Goal: Transaction & Acquisition: Purchase product/service

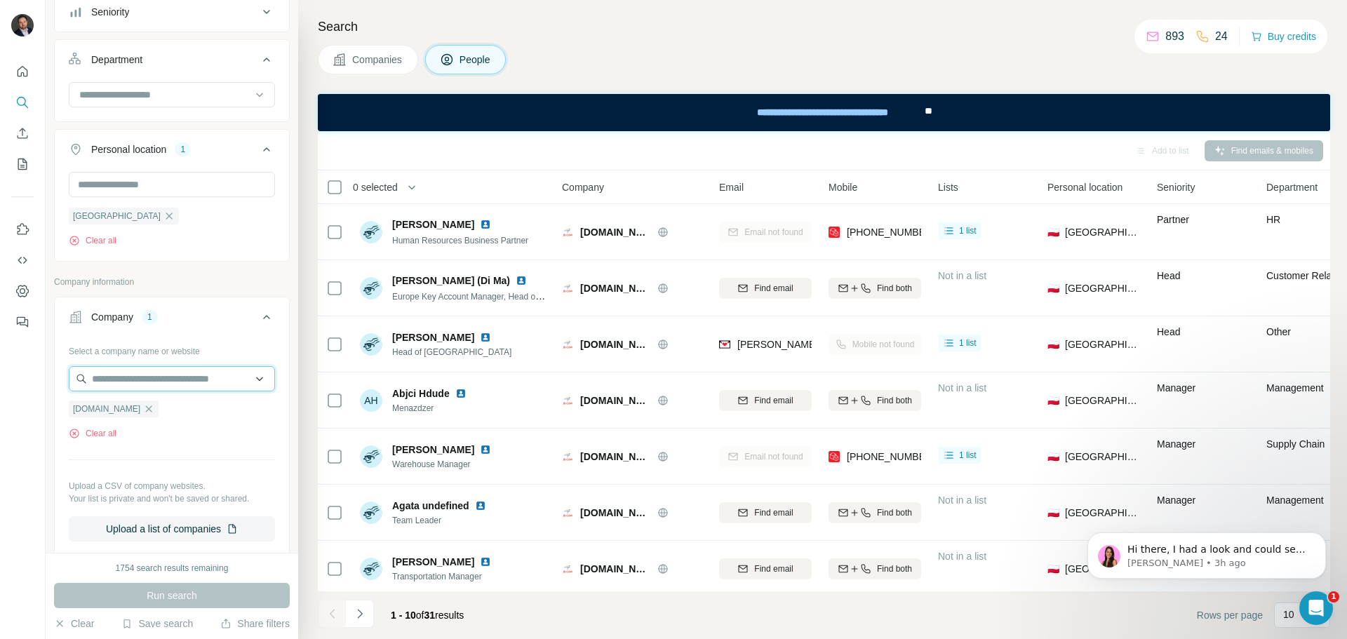
click at [133, 377] on input "text" at bounding box center [172, 378] width 206 height 25
click at [283, 335] on div "New search Hide Company lookalikes Personal information Job title Seniority Dep…" at bounding box center [172, 276] width 253 height 553
click at [143, 407] on icon "button" at bounding box center [148, 408] width 11 height 11
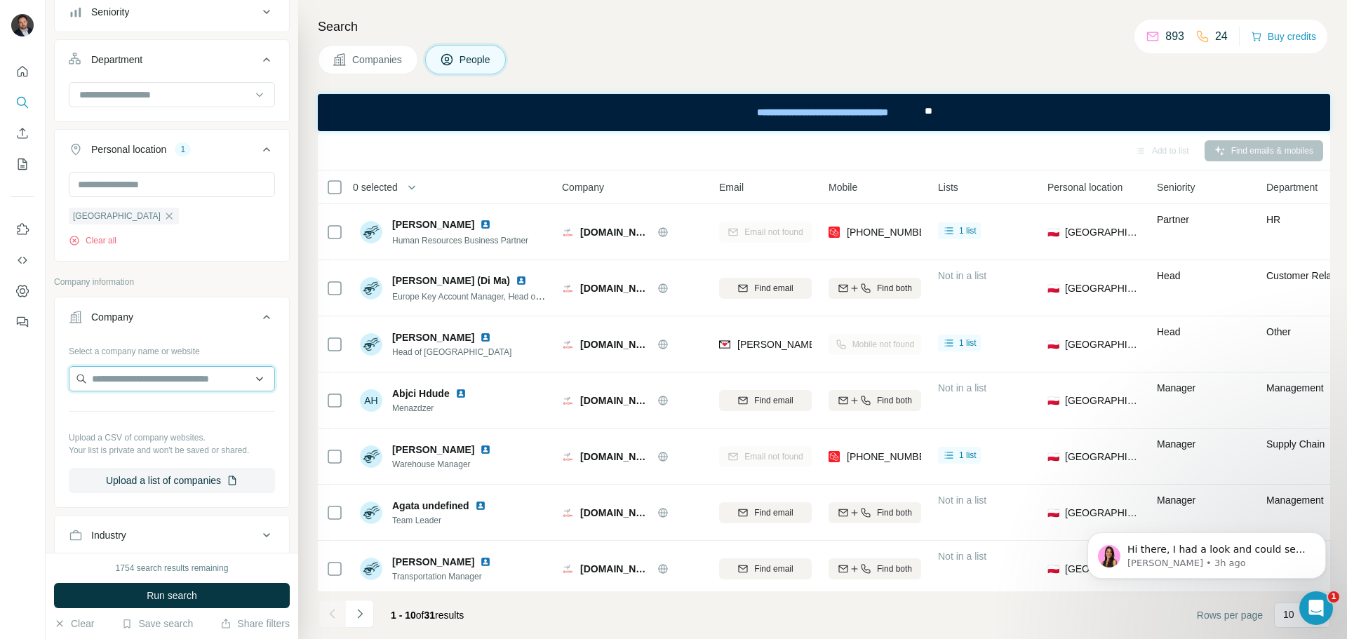
click at [125, 379] on input "text" at bounding box center [172, 378] width 206 height 25
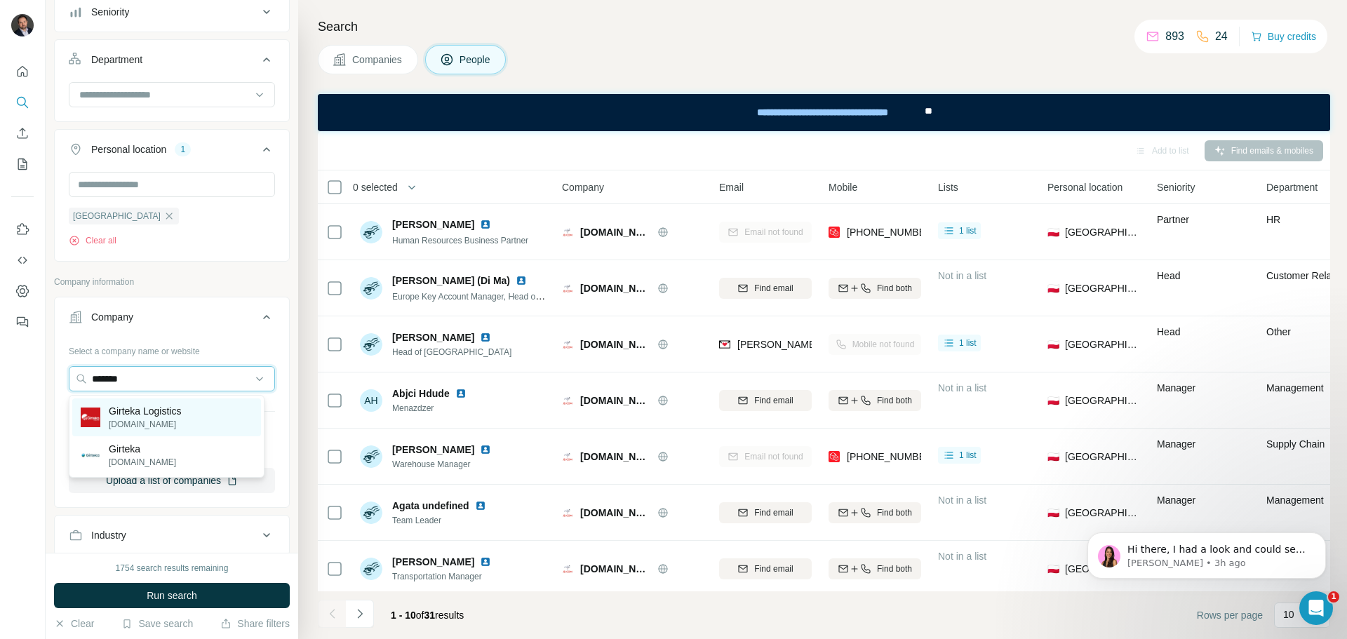
type input "*******"
click at [181, 416] on p "Girteka Logistics" at bounding box center [145, 411] width 72 height 14
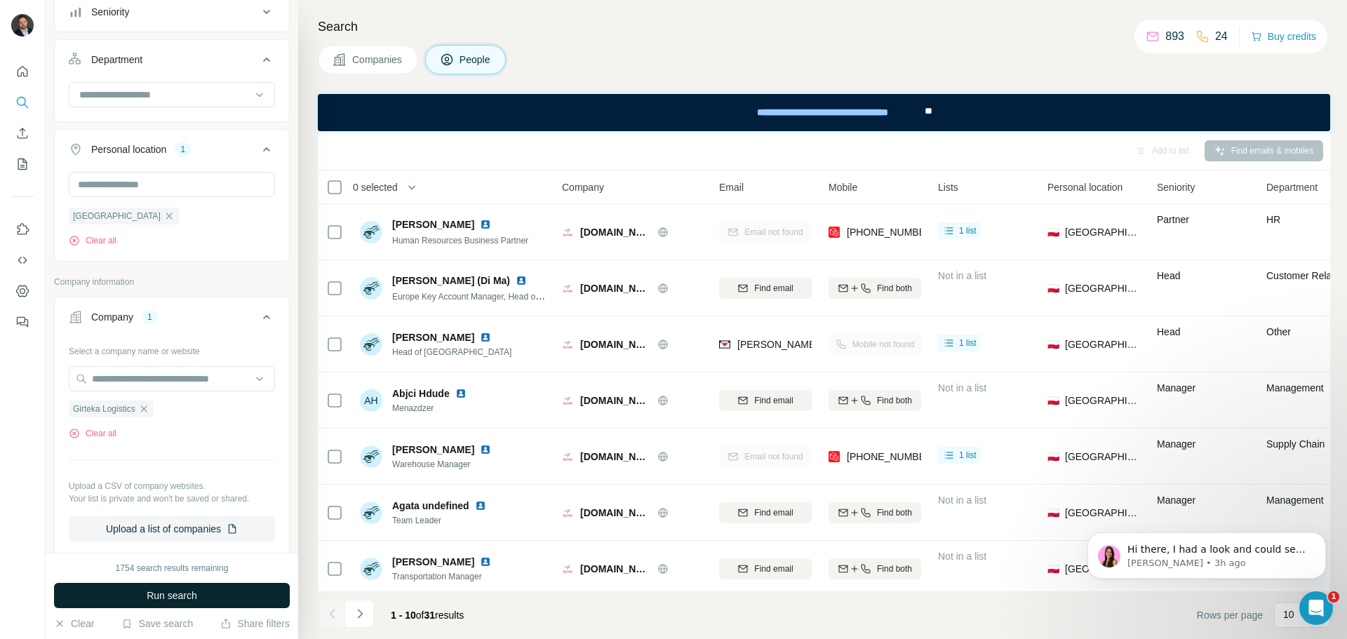
click at [194, 589] on span "Run search" at bounding box center [172, 596] width 51 height 14
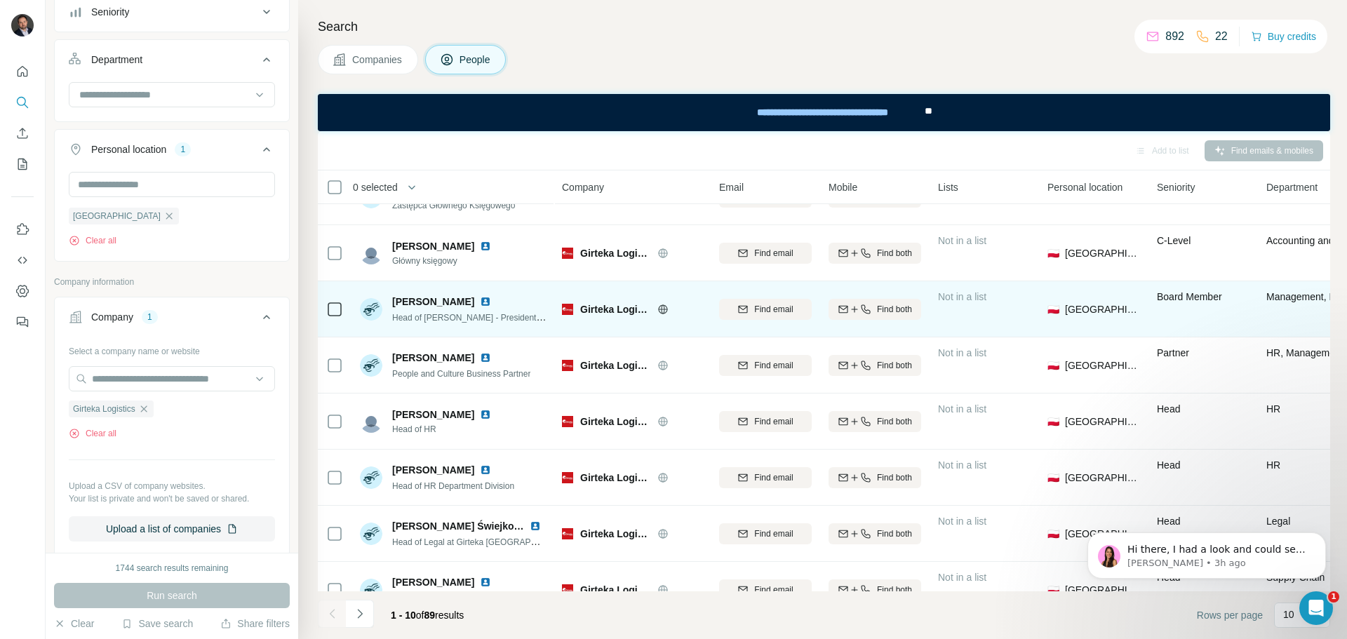
scroll to position [70, 0]
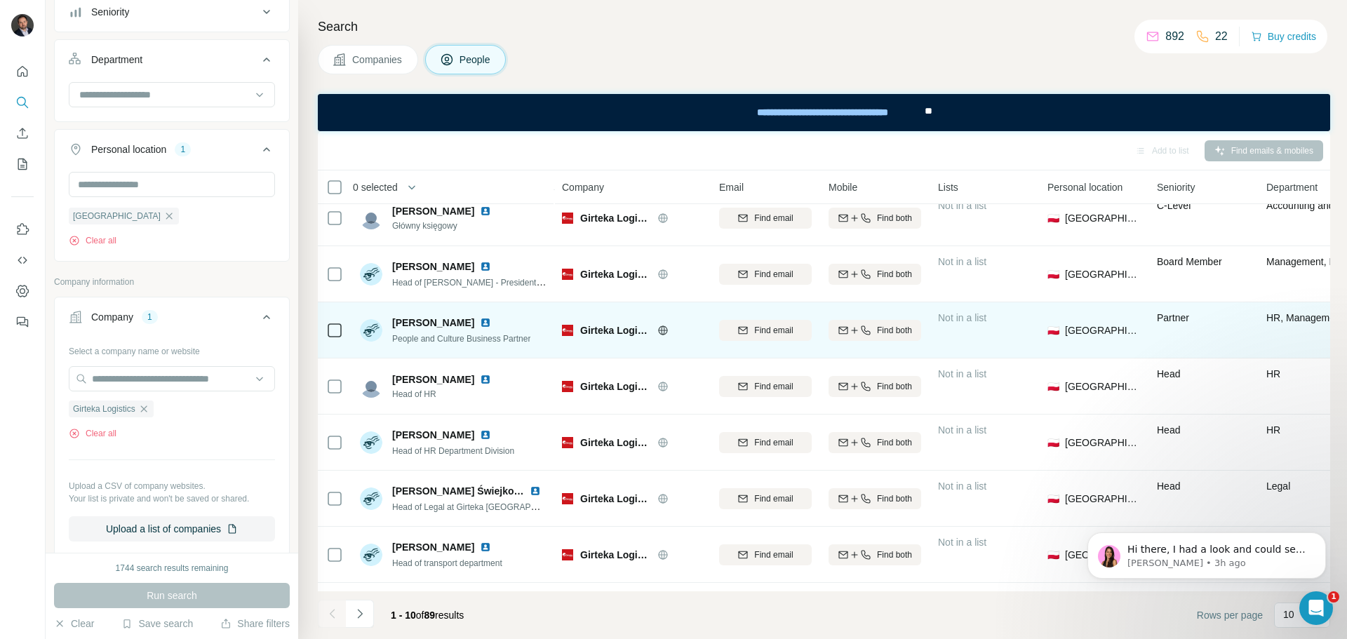
click at [483, 325] on img at bounding box center [485, 322] width 11 height 11
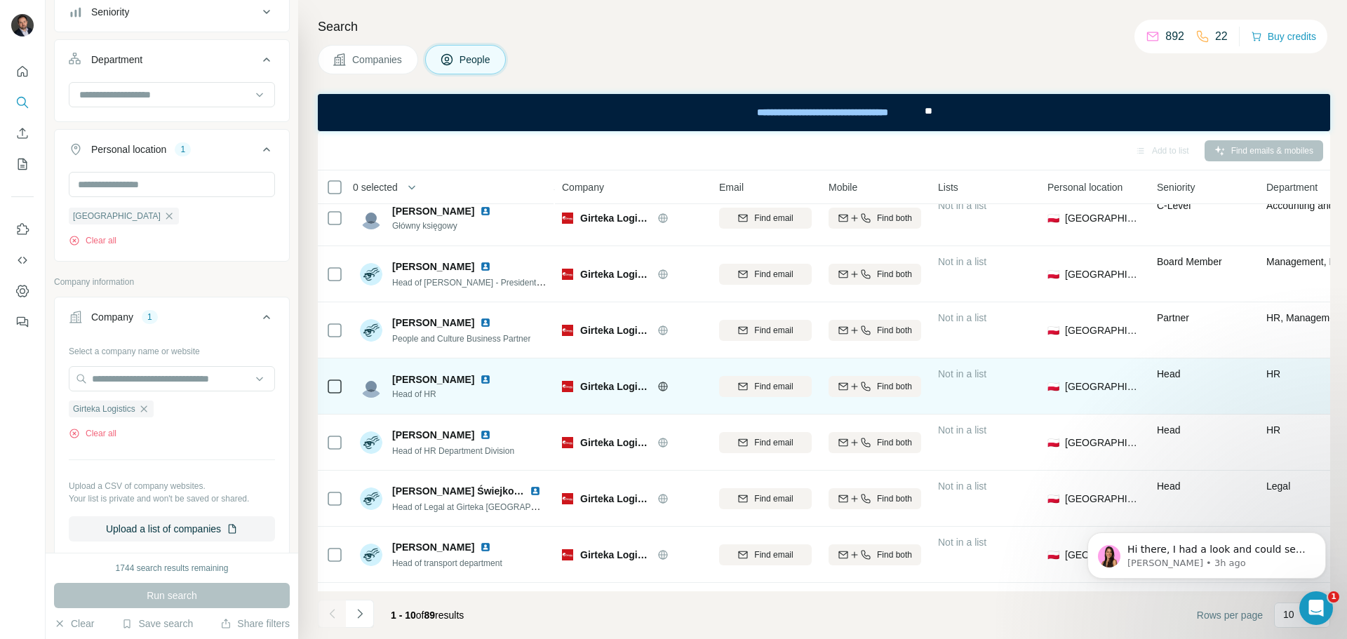
click at [485, 377] on img at bounding box center [485, 379] width 11 height 11
click at [869, 387] on icon "button" at bounding box center [865, 386] width 11 height 11
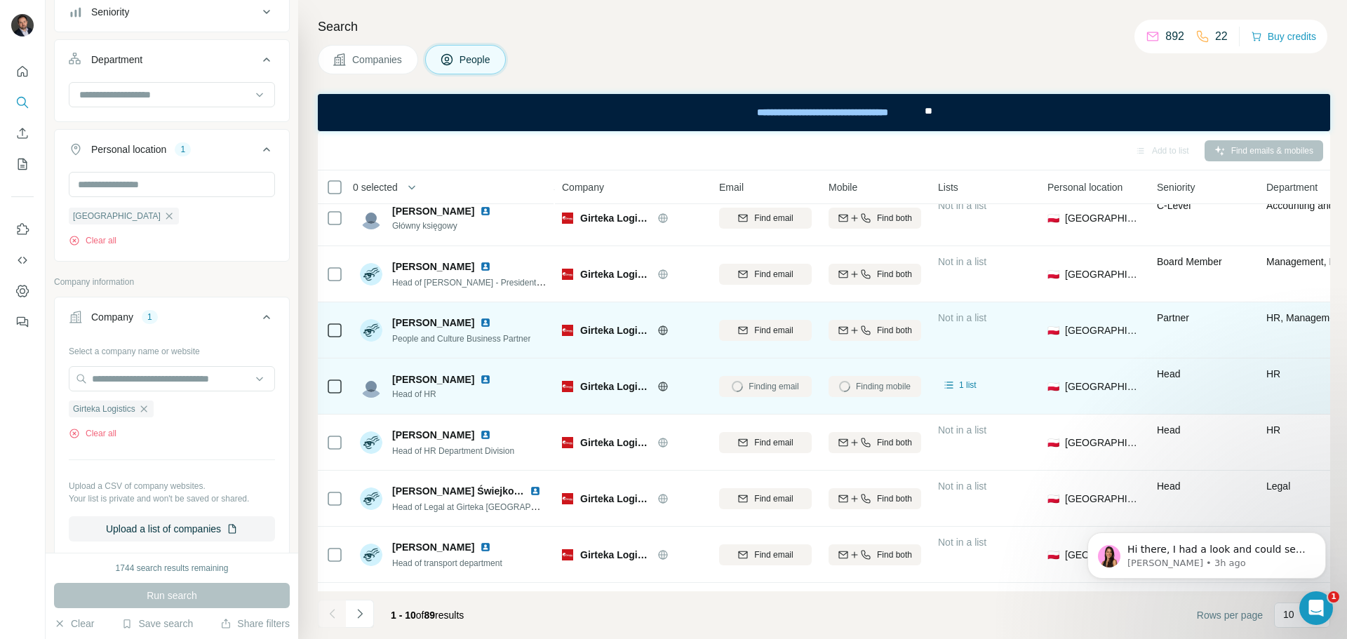
scroll to position [140, 0]
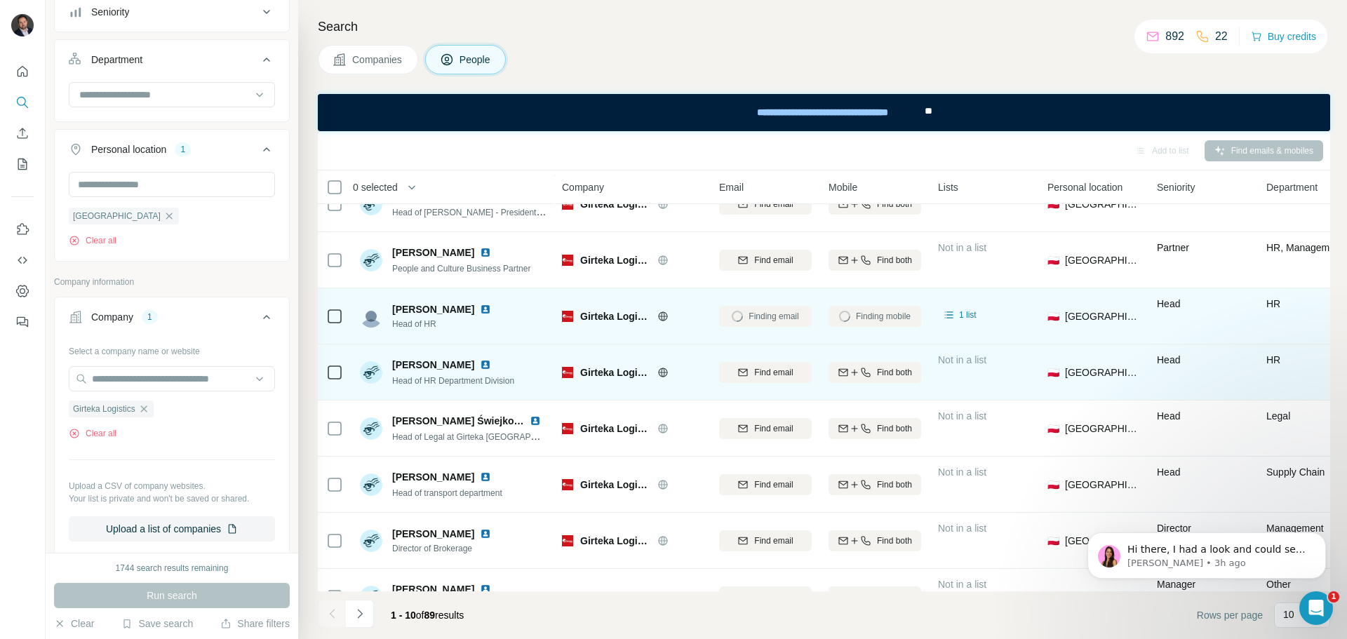
click at [488, 363] on img at bounding box center [485, 364] width 11 height 11
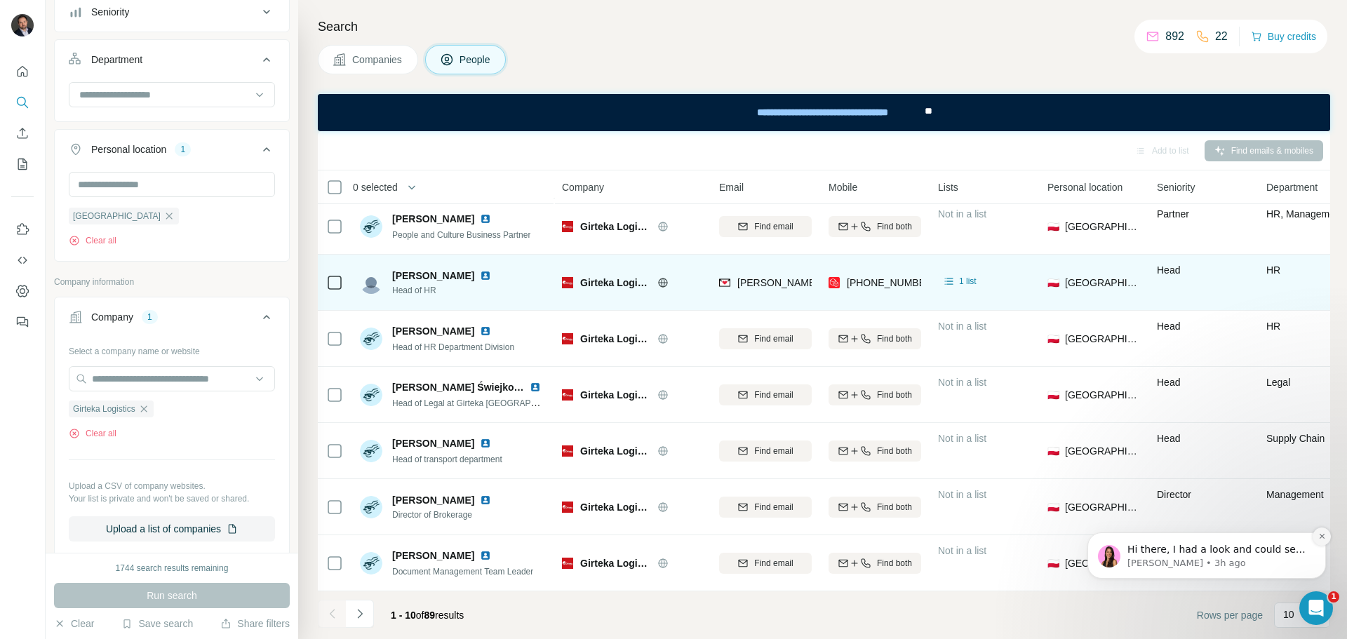
click at [1319, 537] on icon "Dismiss notification" at bounding box center [1322, 536] width 8 height 8
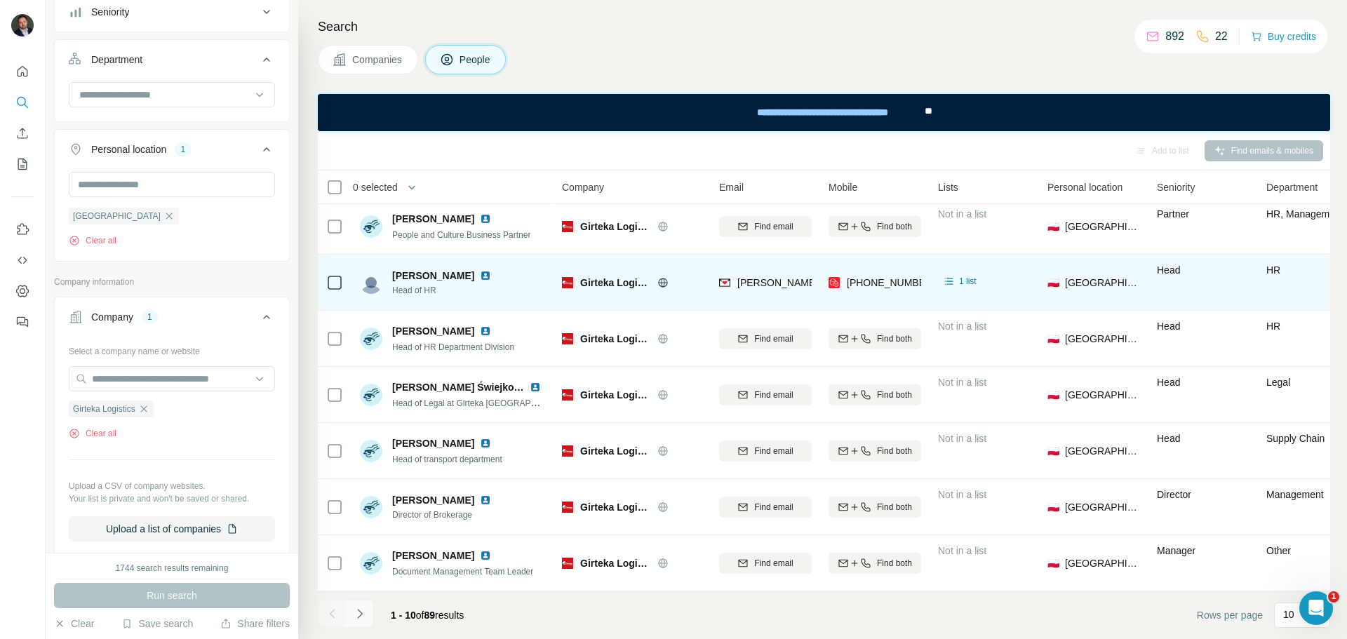
click at [367, 614] on button "Navigate to next page" at bounding box center [360, 614] width 28 height 28
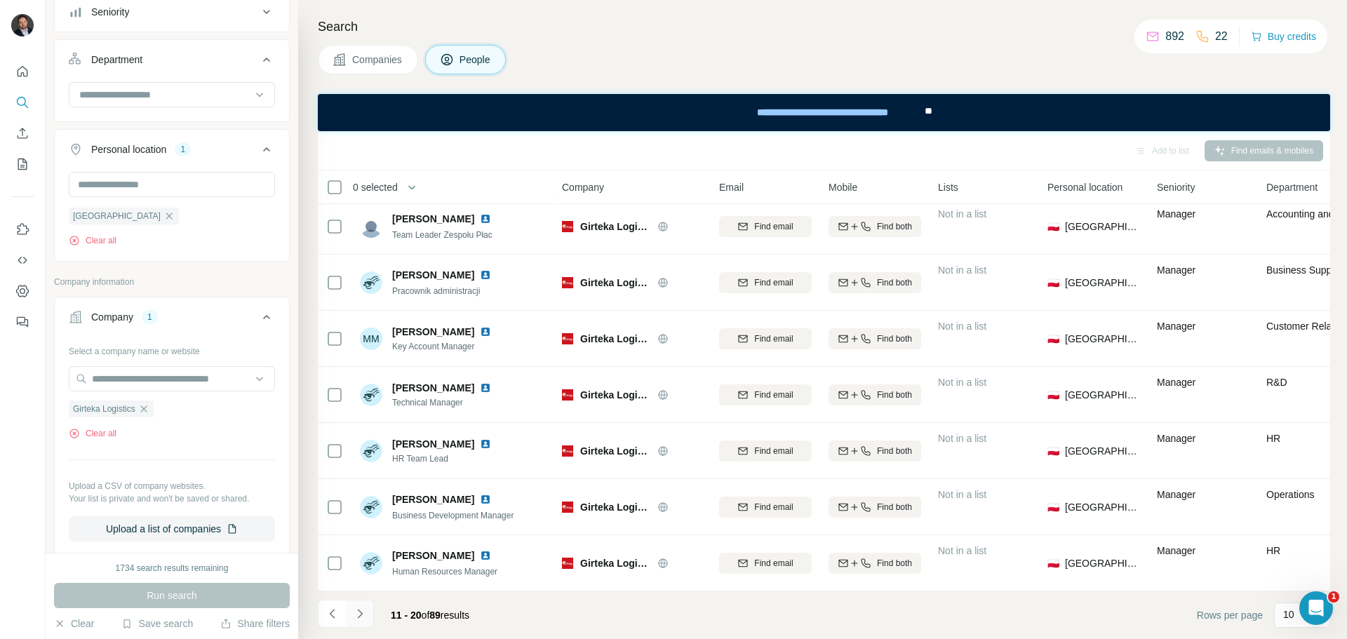
click at [361, 608] on icon "Navigate to next page" at bounding box center [360, 614] width 14 height 14
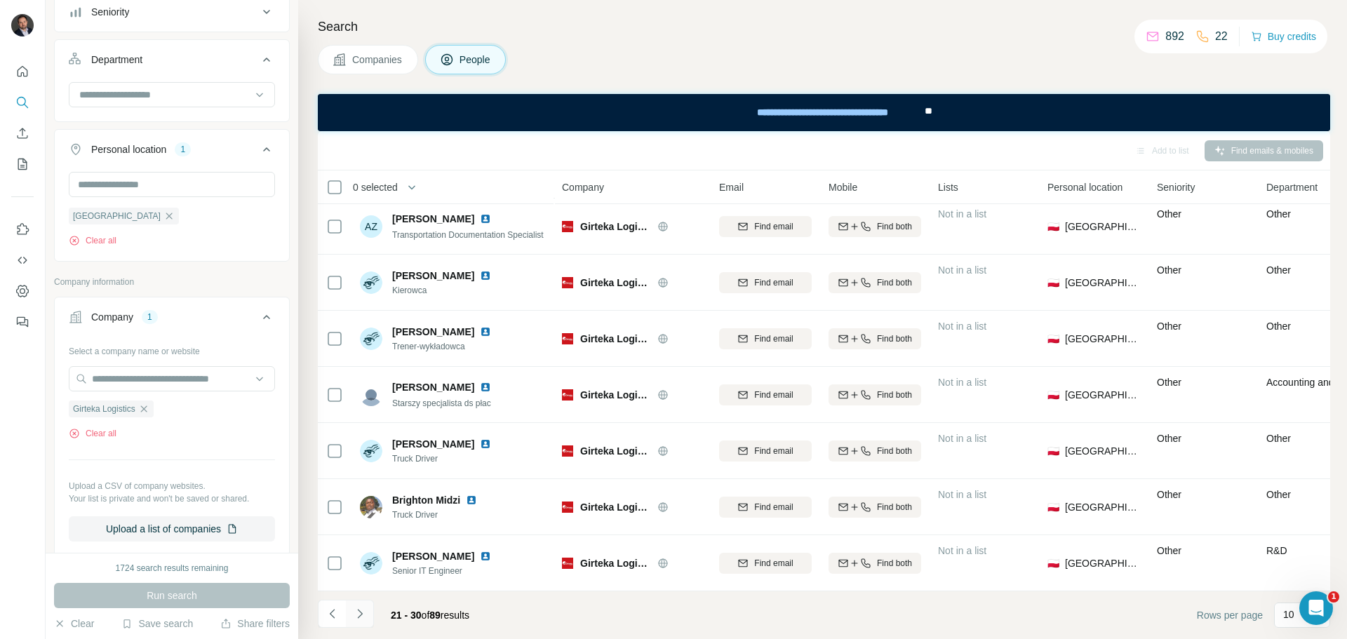
click at [363, 617] on icon "Navigate to next page" at bounding box center [360, 614] width 14 height 14
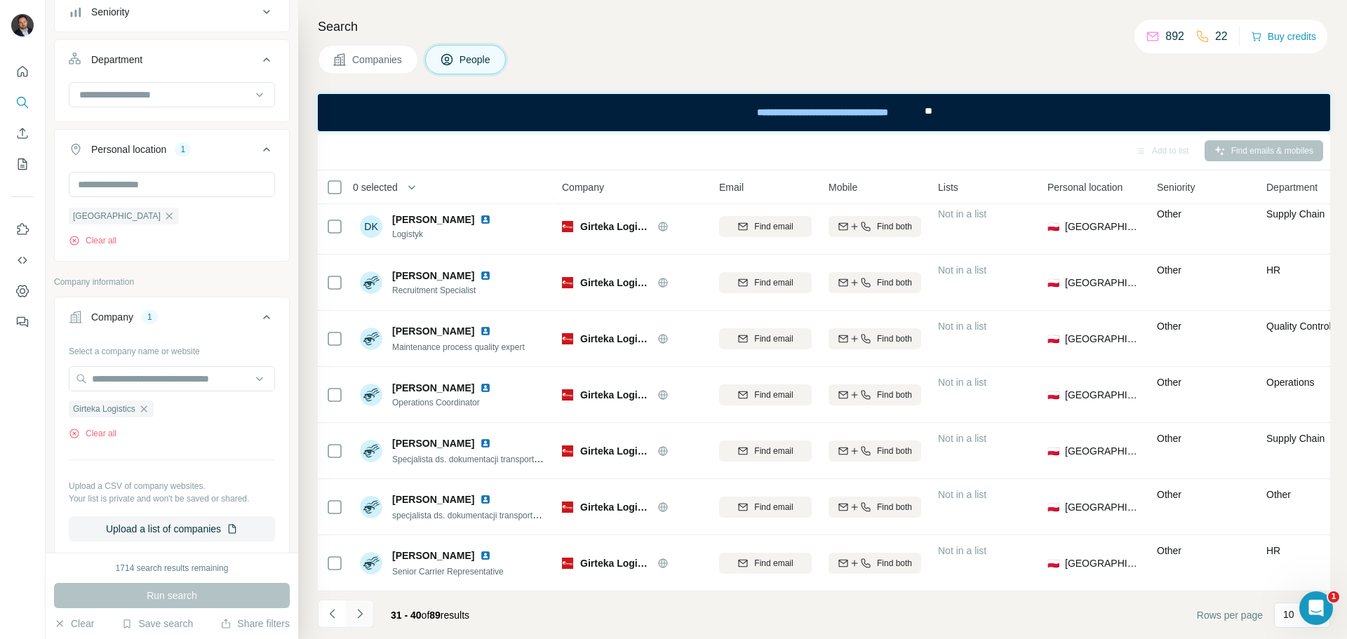
click at [361, 615] on icon "Navigate to next page" at bounding box center [359, 613] width 5 height 9
click at [361, 612] on icon "Navigate to next page" at bounding box center [359, 613] width 5 height 9
click at [365, 606] on button "Navigate to next page" at bounding box center [360, 614] width 28 height 28
click at [367, 615] on button "Navigate to next page" at bounding box center [360, 614] width 28 height 28
click at [362, 615] on icon "Navigate to next page" at bounding box center [360, 614] width 14 height 14
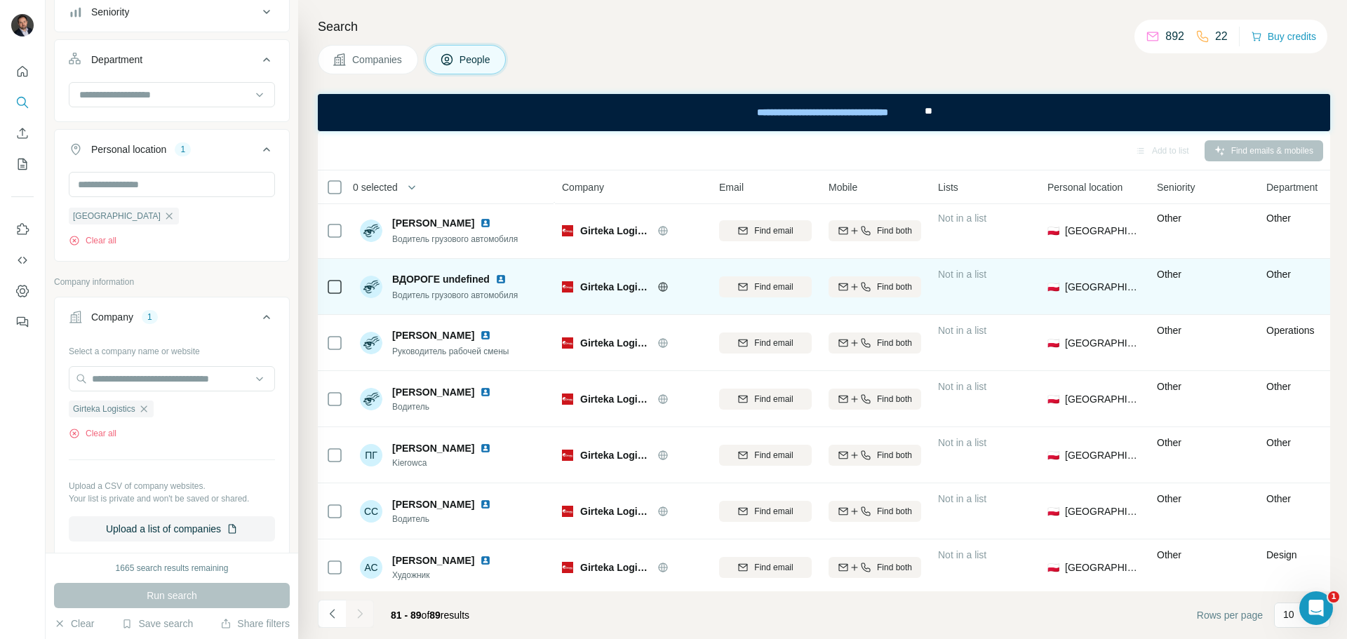
scroll to position [0, 0]
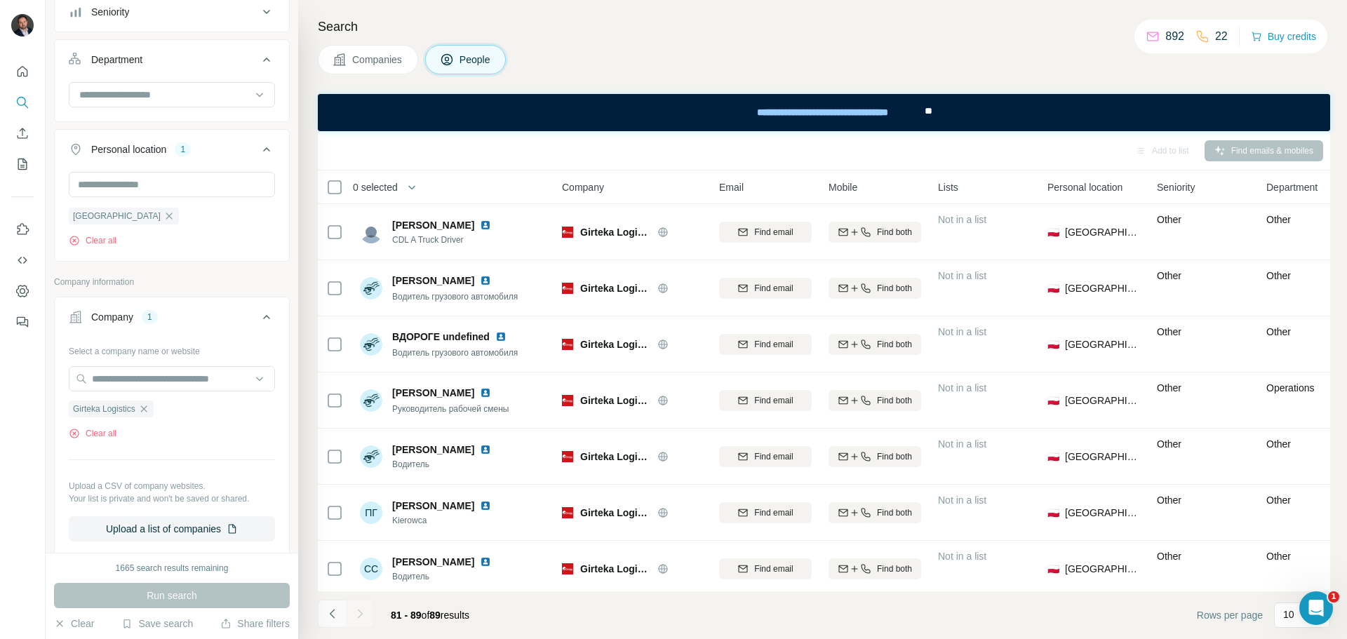
click at [336, 610] on icon "Navigate to previous page" at bounding box center [332, 614] width 14 height 14
click at [333, 612] on icon "Navigate to previous page" at bounding box center [332, 614] width 14 height 14
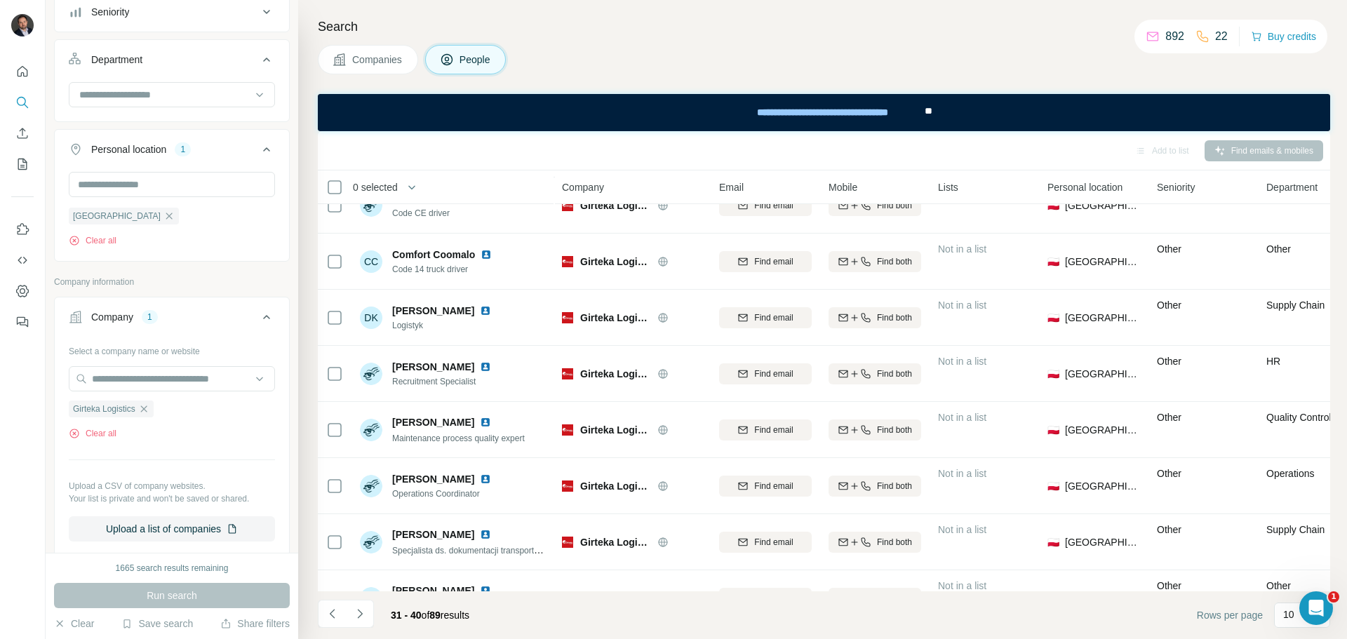
scroll to position [181, 0]
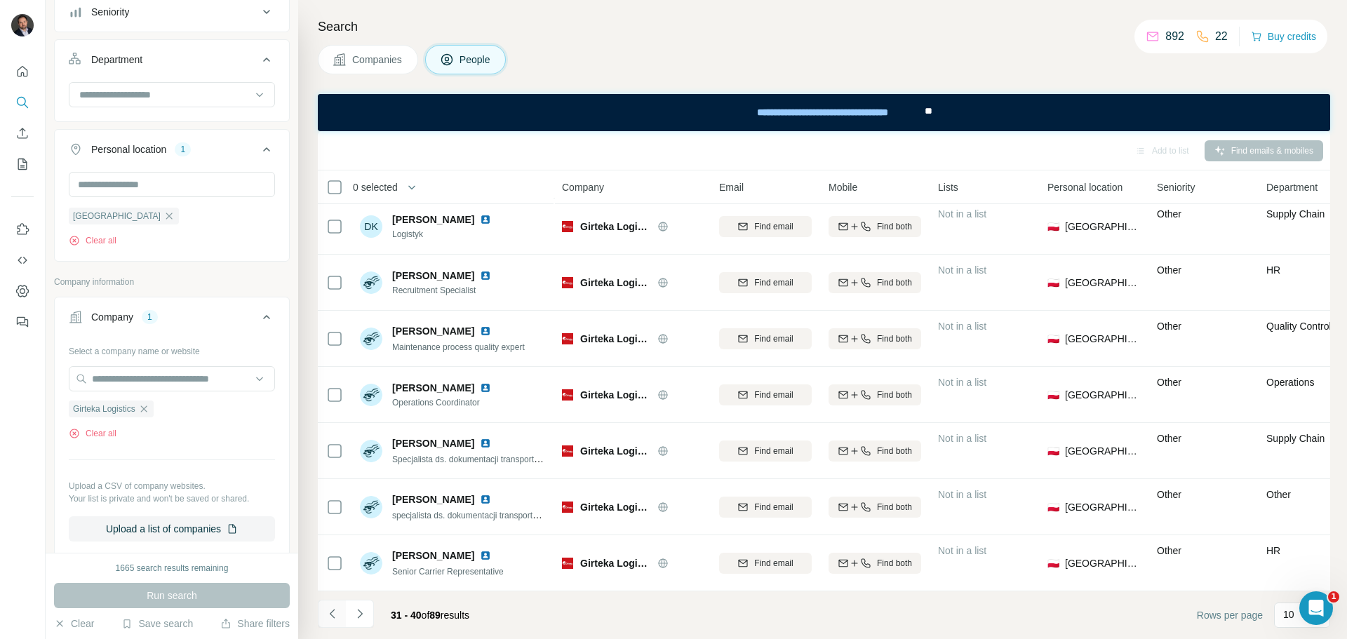
click at [330, 612] on icon "Navigate to previous page" at bounding box center [332, 614] width 14 height 14
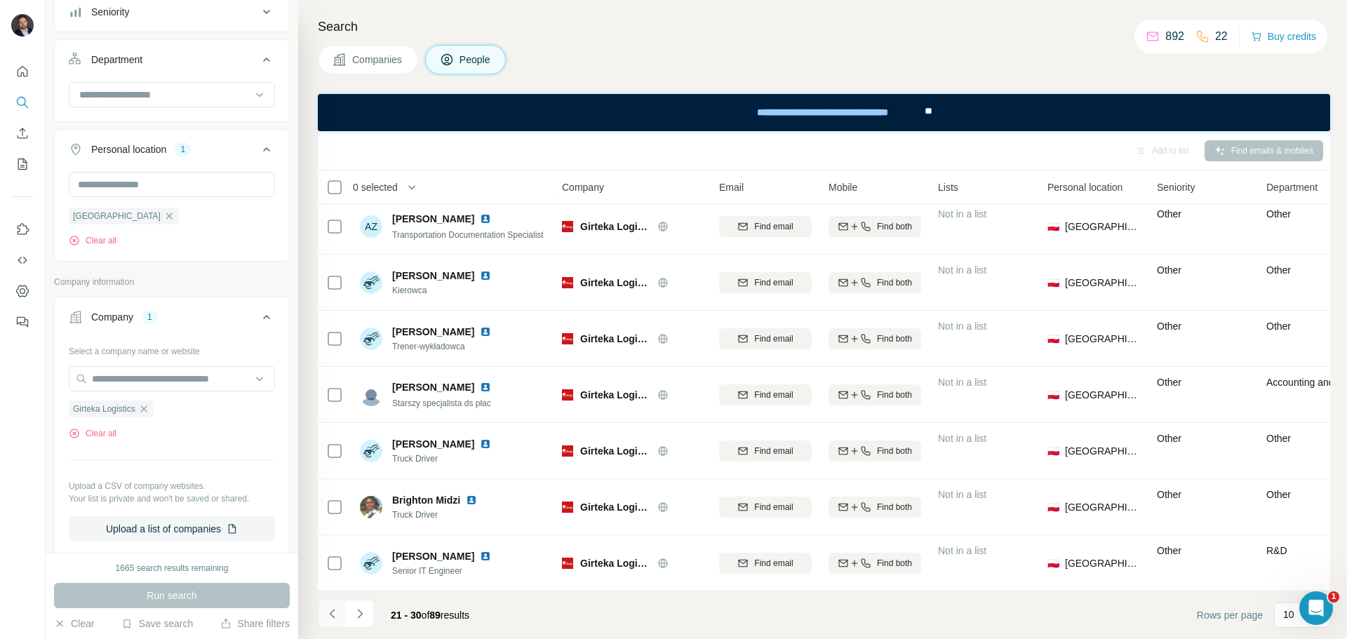
click at [330, 612] on icon "Navigate to previous page" at bounding box center [332, 614] width 14 height 14
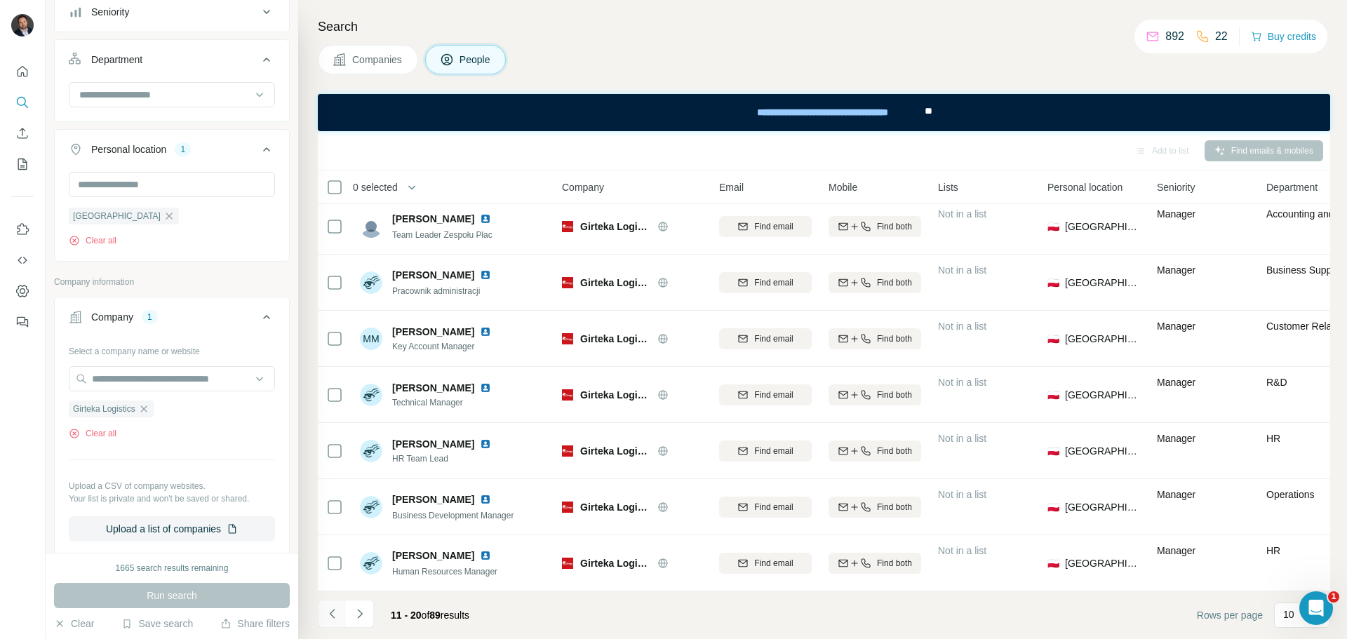
click at [336, 612] on icon "Navigate to previous page" at bounding box center [332, 614] width 14 height 14
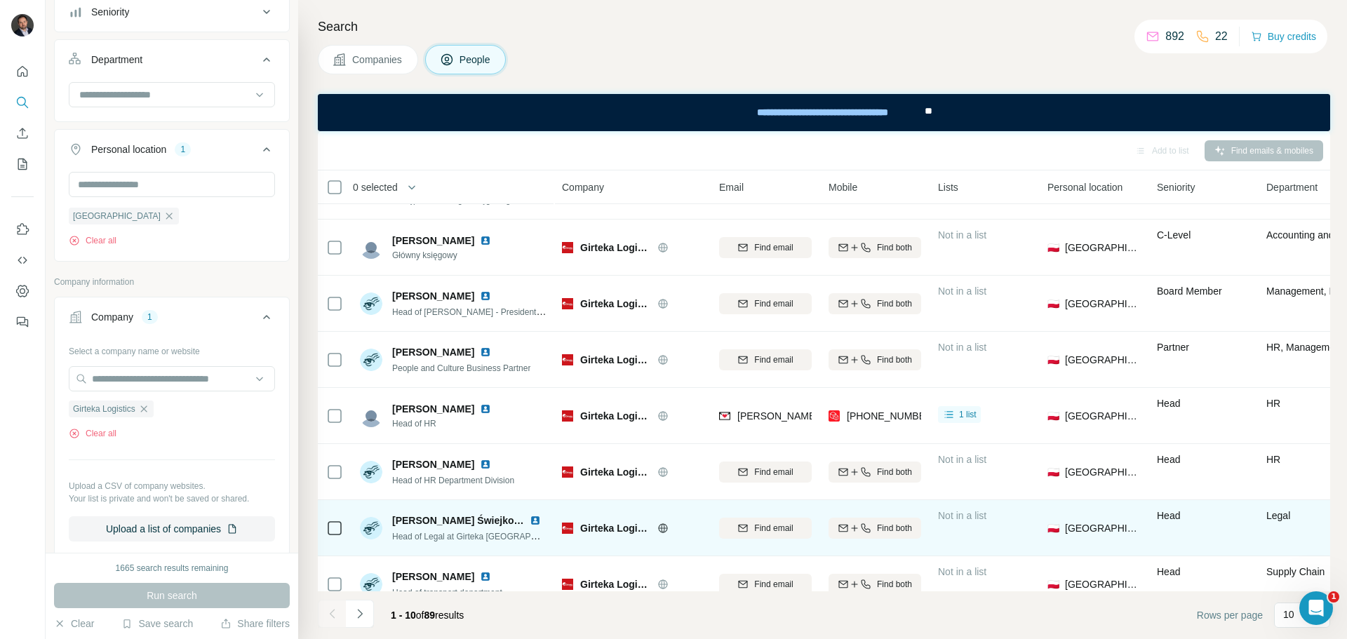
scroll to position [111, 0]
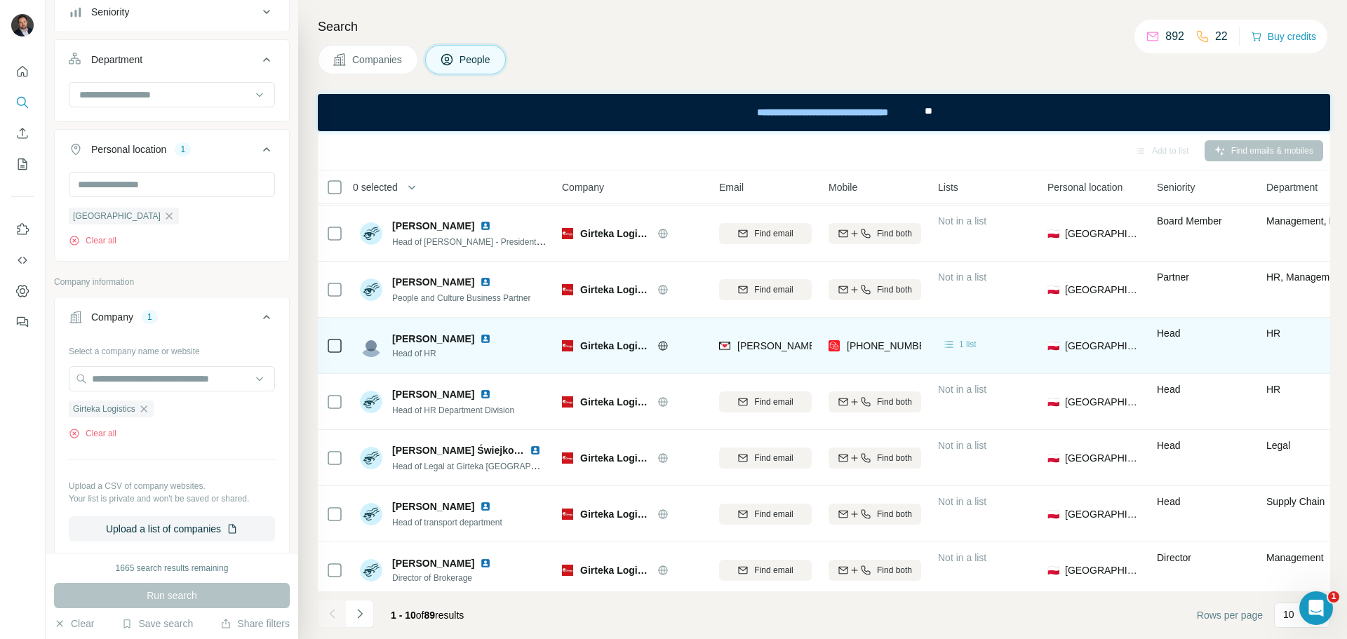
click at [959, 347] on span "1 list" at bounding box center [968, 344] width 18 height 13
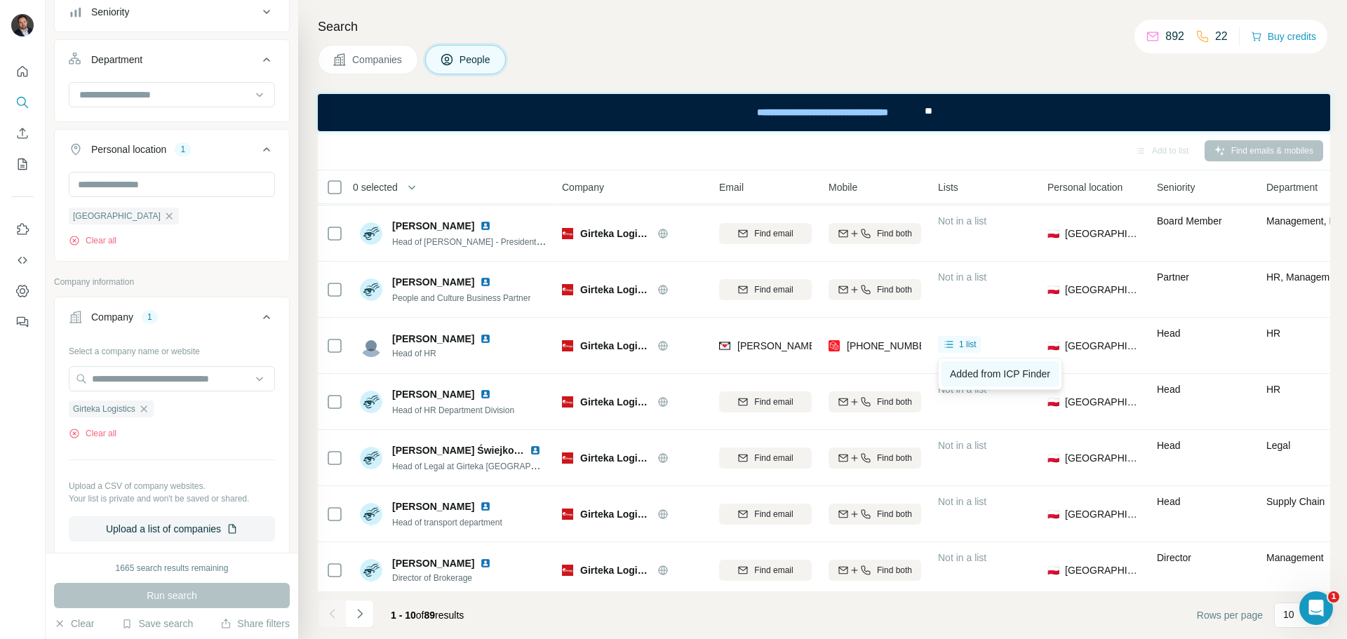
click at [974, 370] on span "Added from ICP Finder" at bounding box center [1000, 373] width 100 height 11
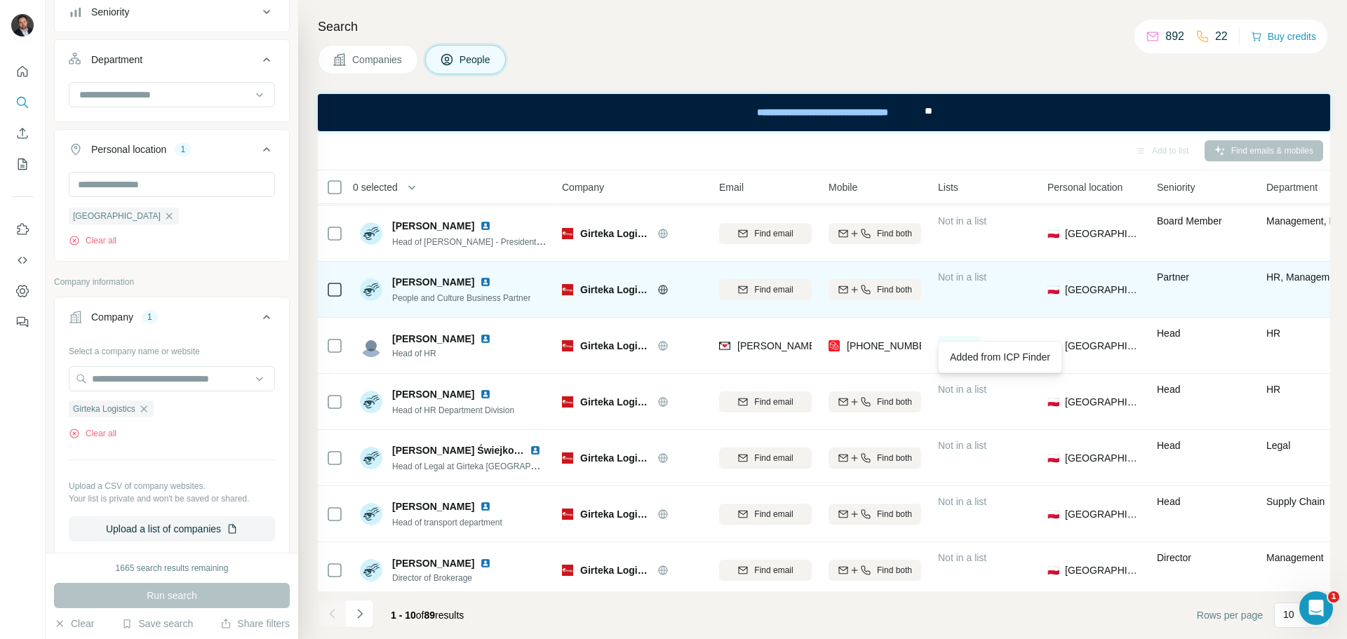
scroll to position [181, 0]
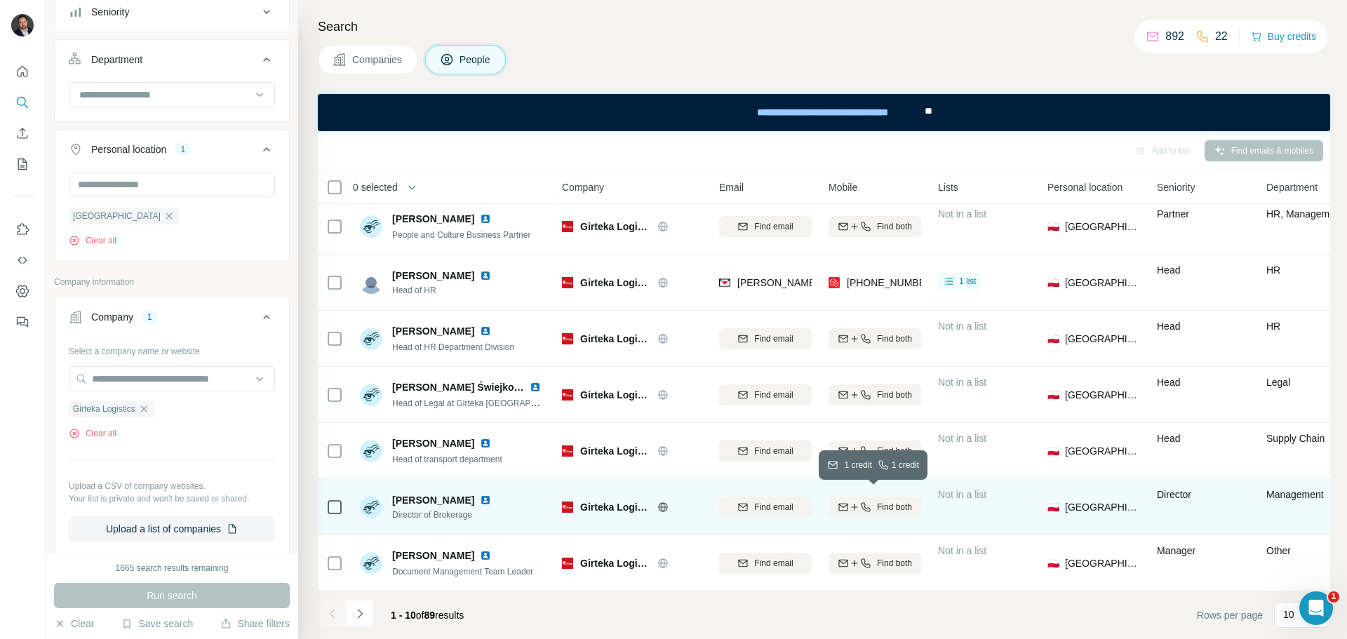
click at [902, 501] on span "Find both" at bounding box center [894, 507] width 35 height 13
click at [480, 495] on img at bounding box center [485, 500] width 11 height 11
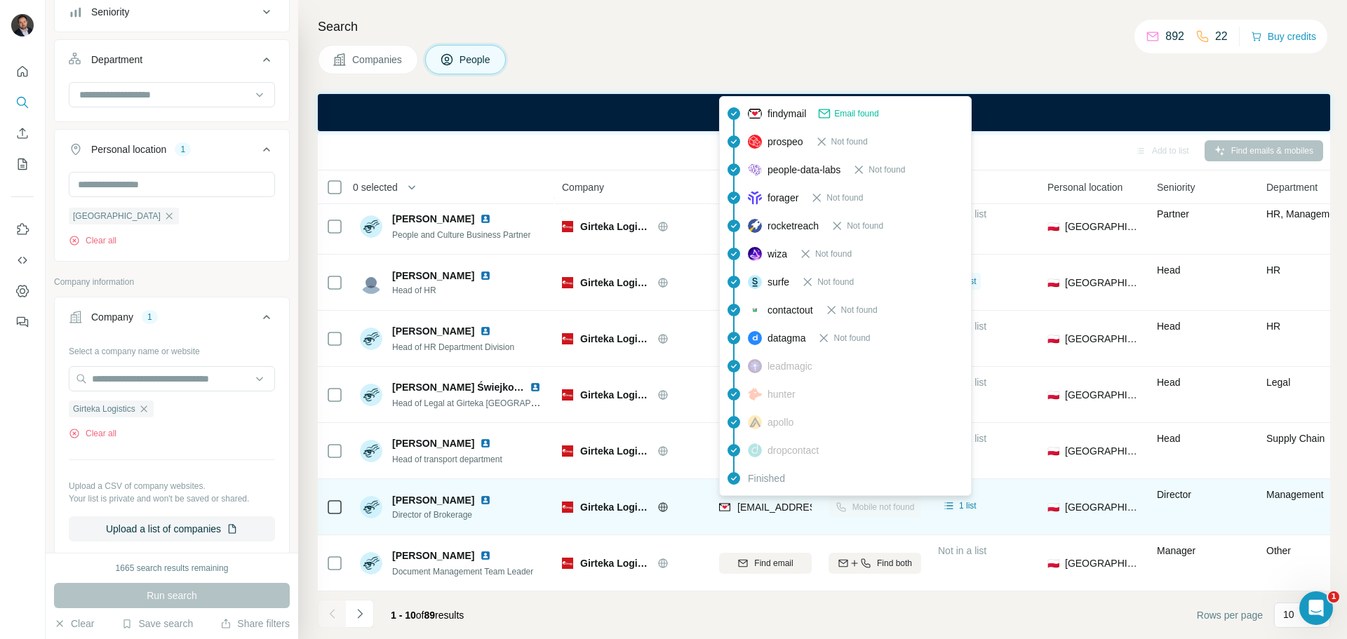
click at [776, 503] on span "[EMAIL_ADDRESS][DOMAIN_NAME]" at bounding box center [820, 507] width 166 height 11
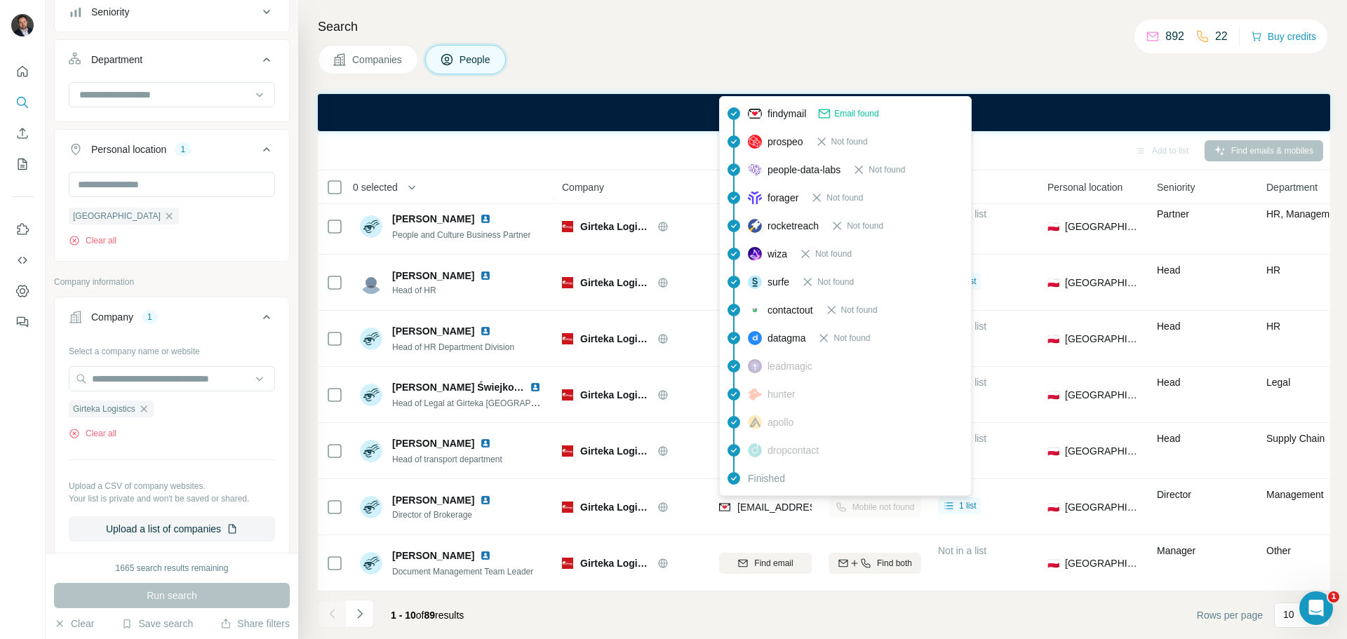
click at [618, 144] on div "Add to list Find emails & mobiles" at bounding box center [824, 150] width 998 height 25
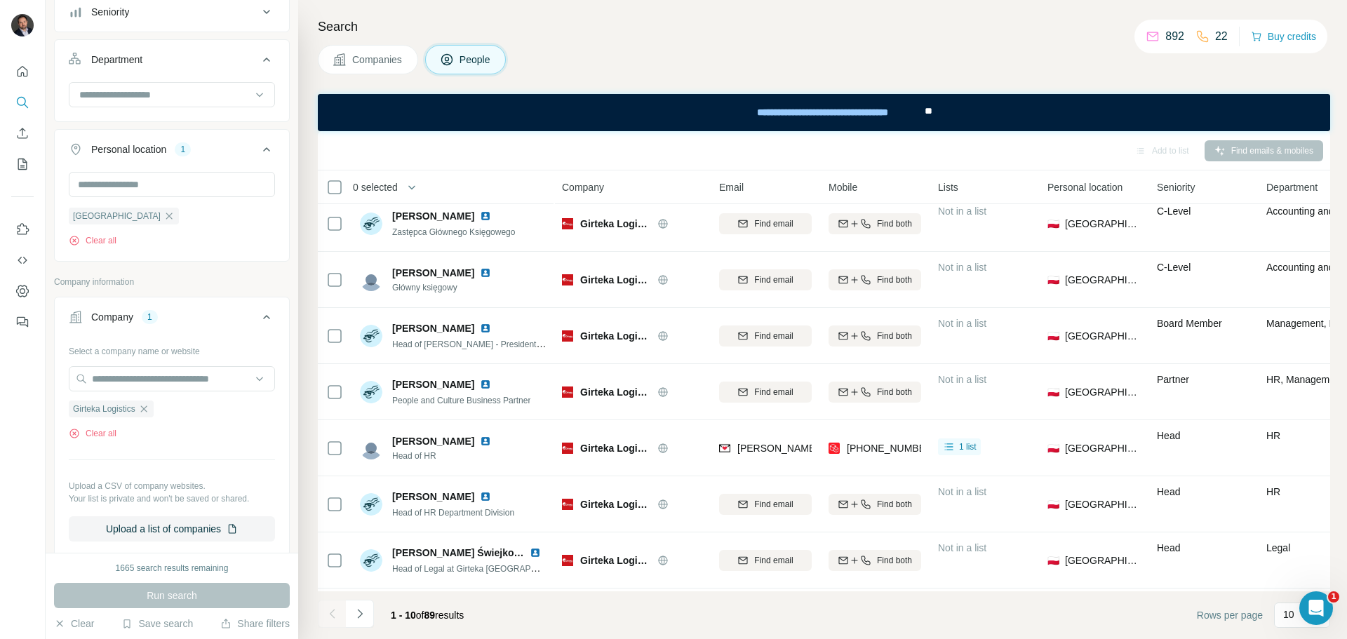
scroll to position [0, 0]
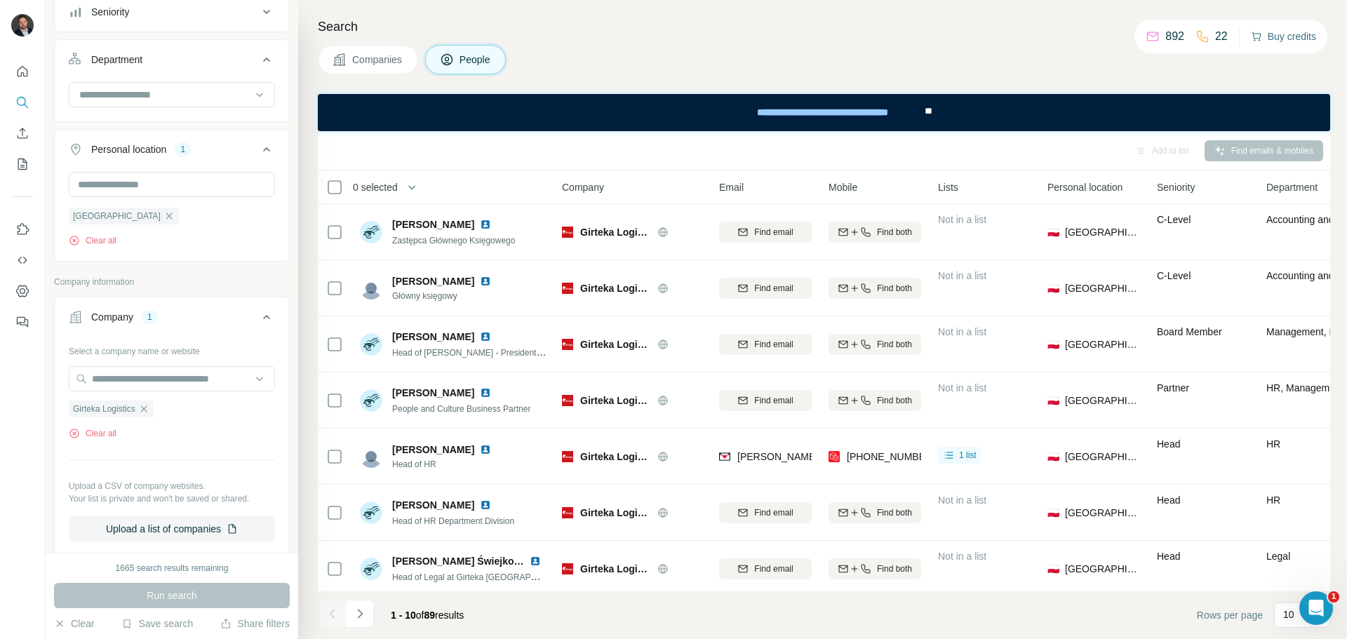
click at [1276, 41] on button "Buy credits" at bounding box center [1283, 37] width 65 height 20
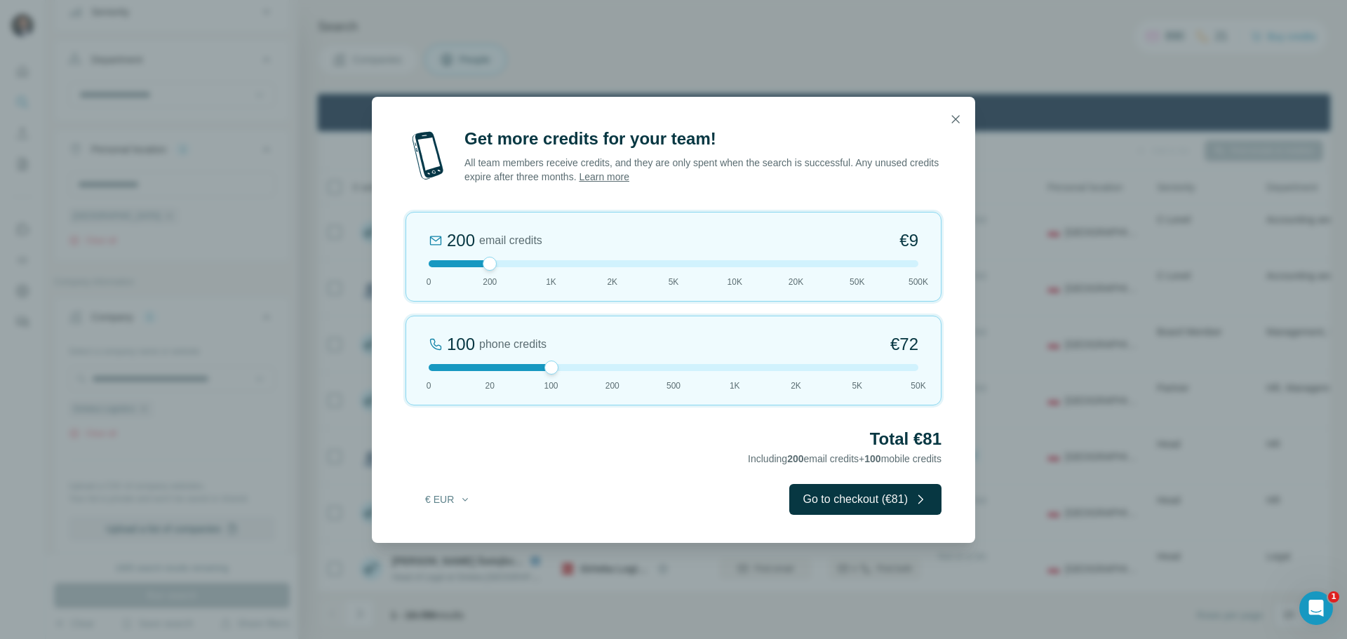
drag, startPoint x: 490, startPoint y: 368, endPoint x: 532, endPoint y: 368, distance: 42.8
click at [532, 368] on div at bounding box center [674, 367] width 490 height 7
drag, startPoint x: 552, startPoint y: 370, endPoint x: 540, endPoint y: 363, distance: 13.8
click at [540, 363] on div "100 phone credits €[PHONE_NUMBER] 1K 2K 5K 50K" at bounding box center [673, 361] width 536 height 90
drag, startPoint x: 490, startPoint y: 267, endPoint x: 402, endPoint y: 263, distance: 88.5
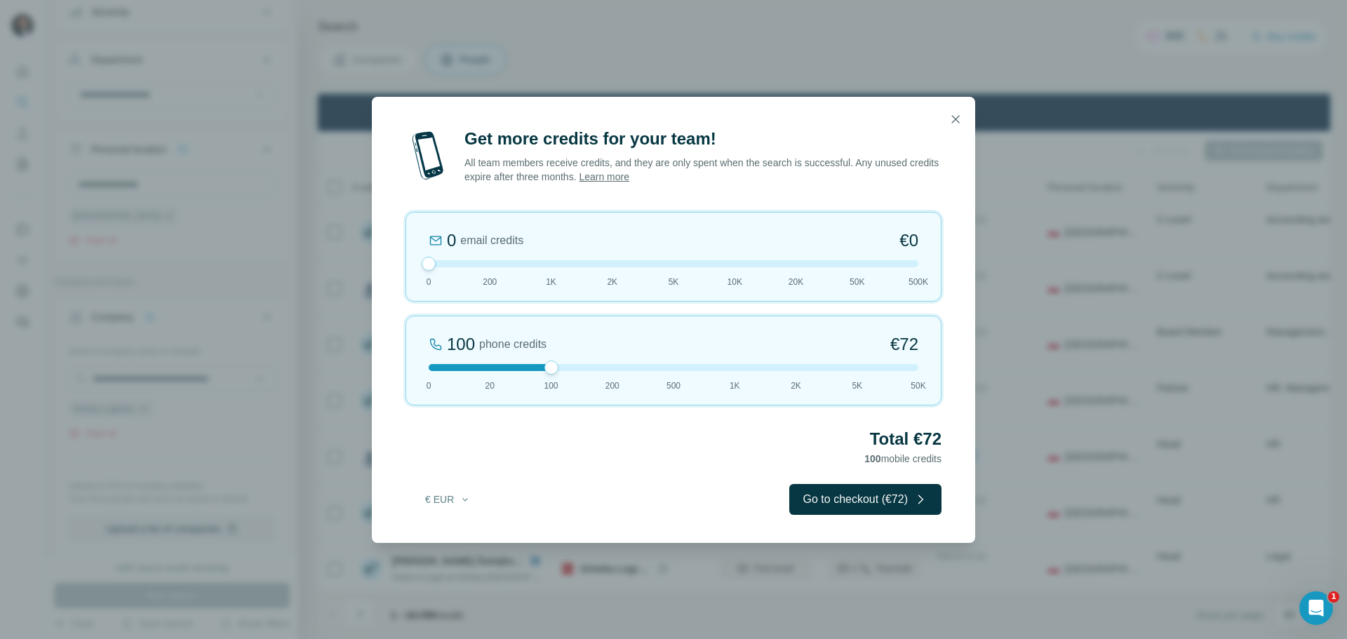
click at [402, 263] on div "Get more credits for your team! All team members receive credits, and they are …" at bounding box center [673, 335] width 603 height 415
drag, startPoint x: 546, startPoint y: 363, endPoint x: 482, endPoint y: 375, distance: 64.9
click at [482, 375] on div "20 phone credits €[PHONE_NUMBER] 1K 2K 5K 50K" at bounding box center [673, 361] width 536 height 90
click at [448, 501] on button "€ EUR" at bounding box center [447, 499] width 65 height 25
click at [440, 530] on span "$ USD" at bounding box center [431, 531] width 29 height 14
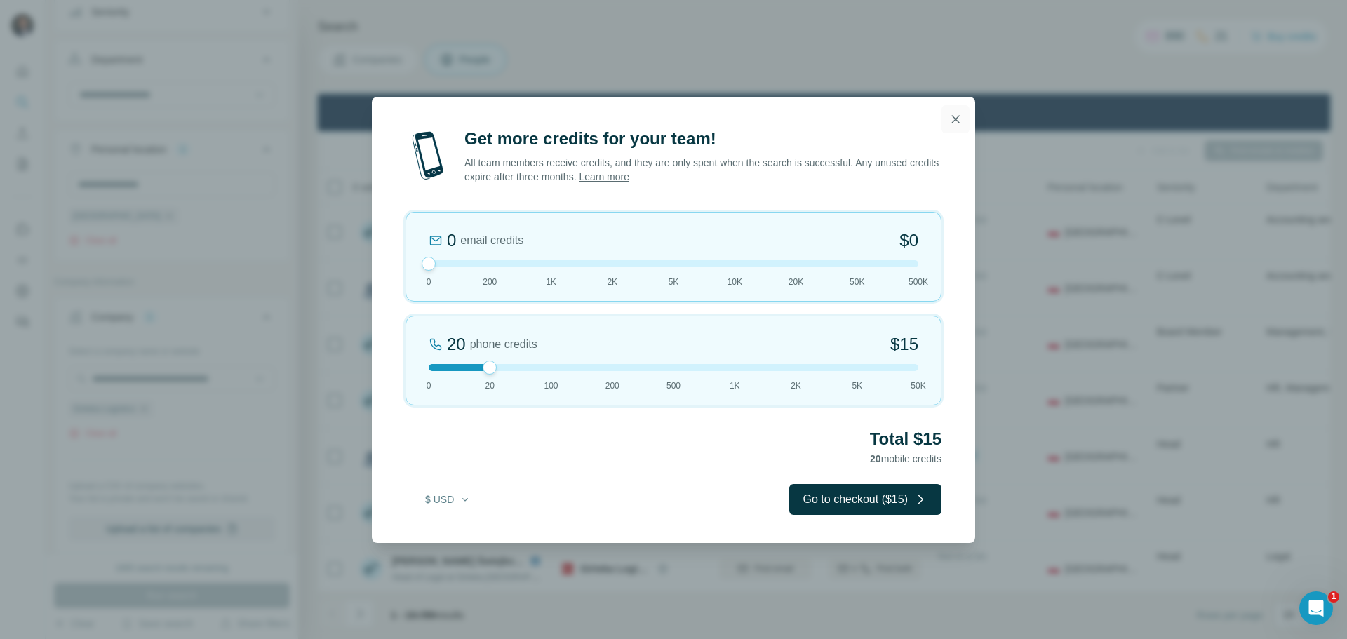
click at [956, 120] on icon "button" at bounding box center [956, 119] width 8 height 8
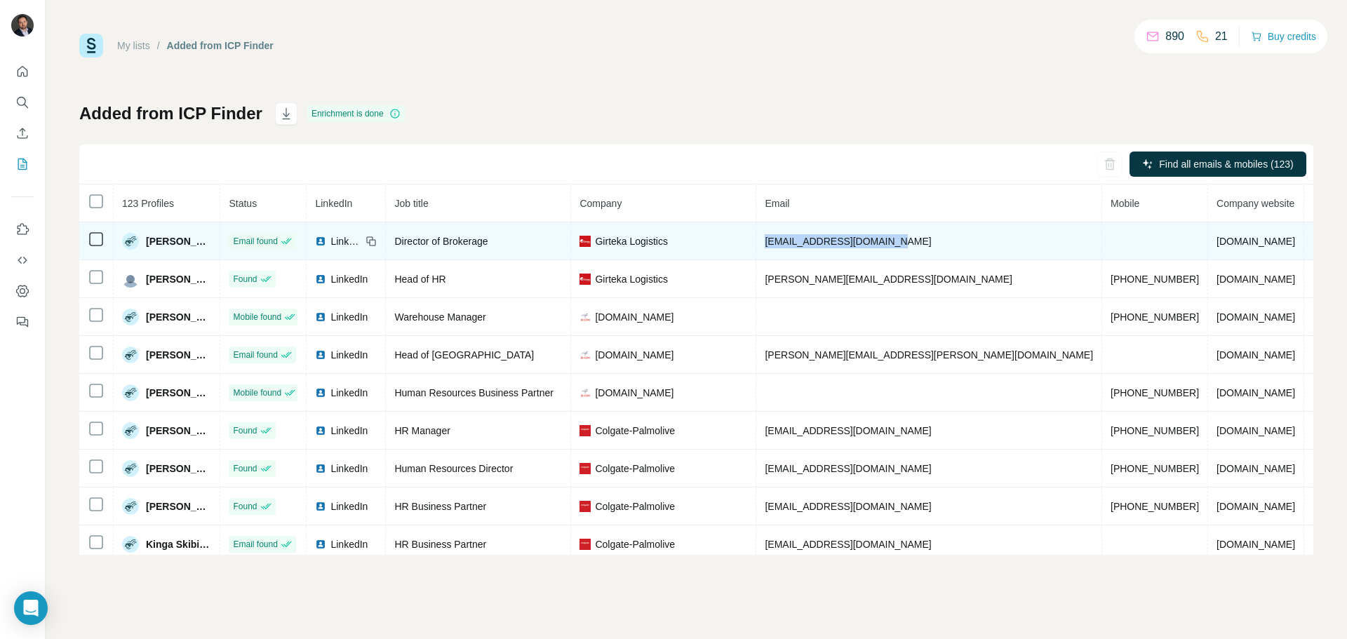
drag, startPoint x: 953, startPoint y: 242, endPoint x: 827, endPoint y: 246, distance: 125.6
click at [827, 246] on tr "Angel Kalinov Email found LinkedIn Director of Brokerage Girteka Logistics ange…" at bounding box center [778, 241] width 1399 height 38
